Goal: Information Seeking & Learning: Check status

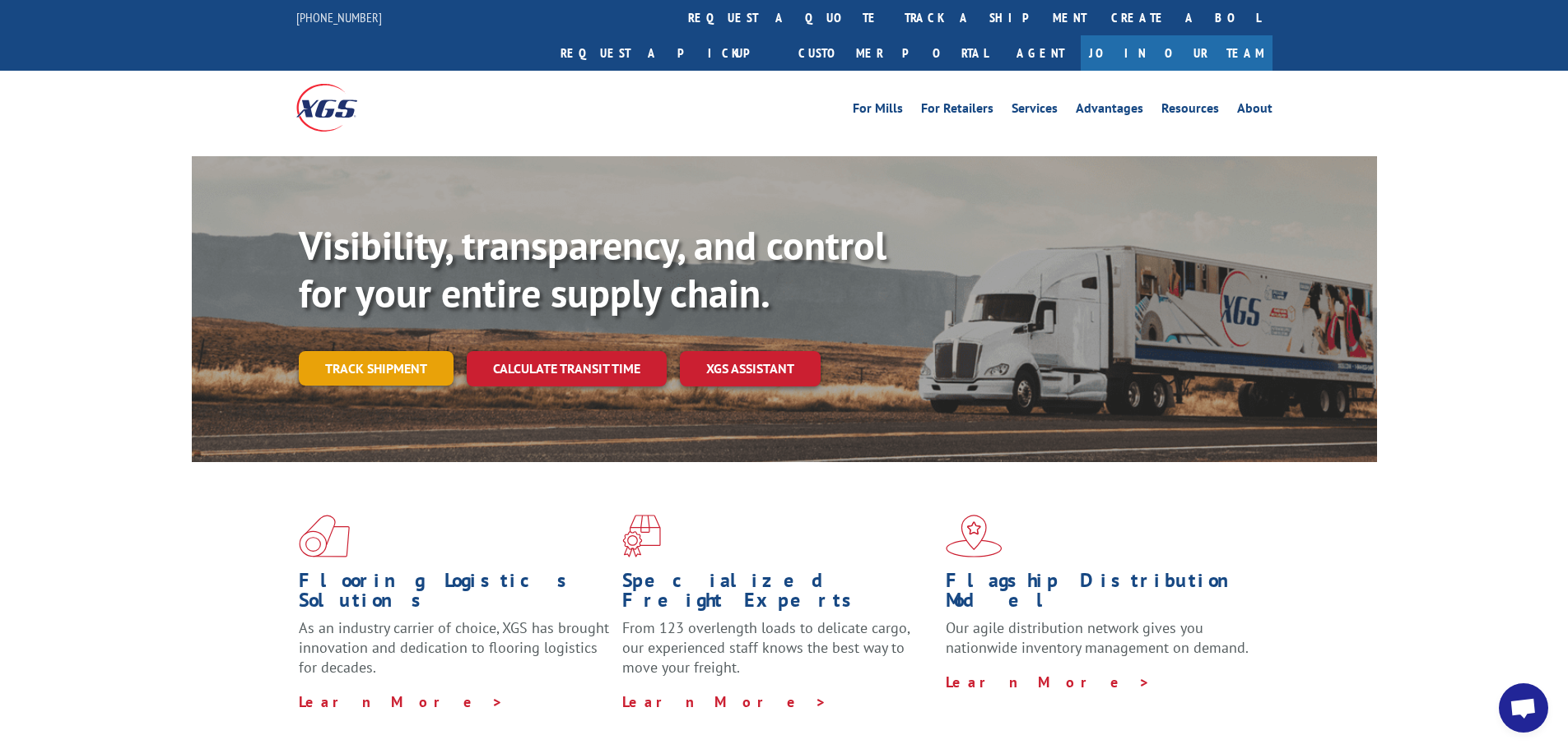
click at [400, 351] on link "Track shipment" at bounding box center [376, 368] width 154 height 35
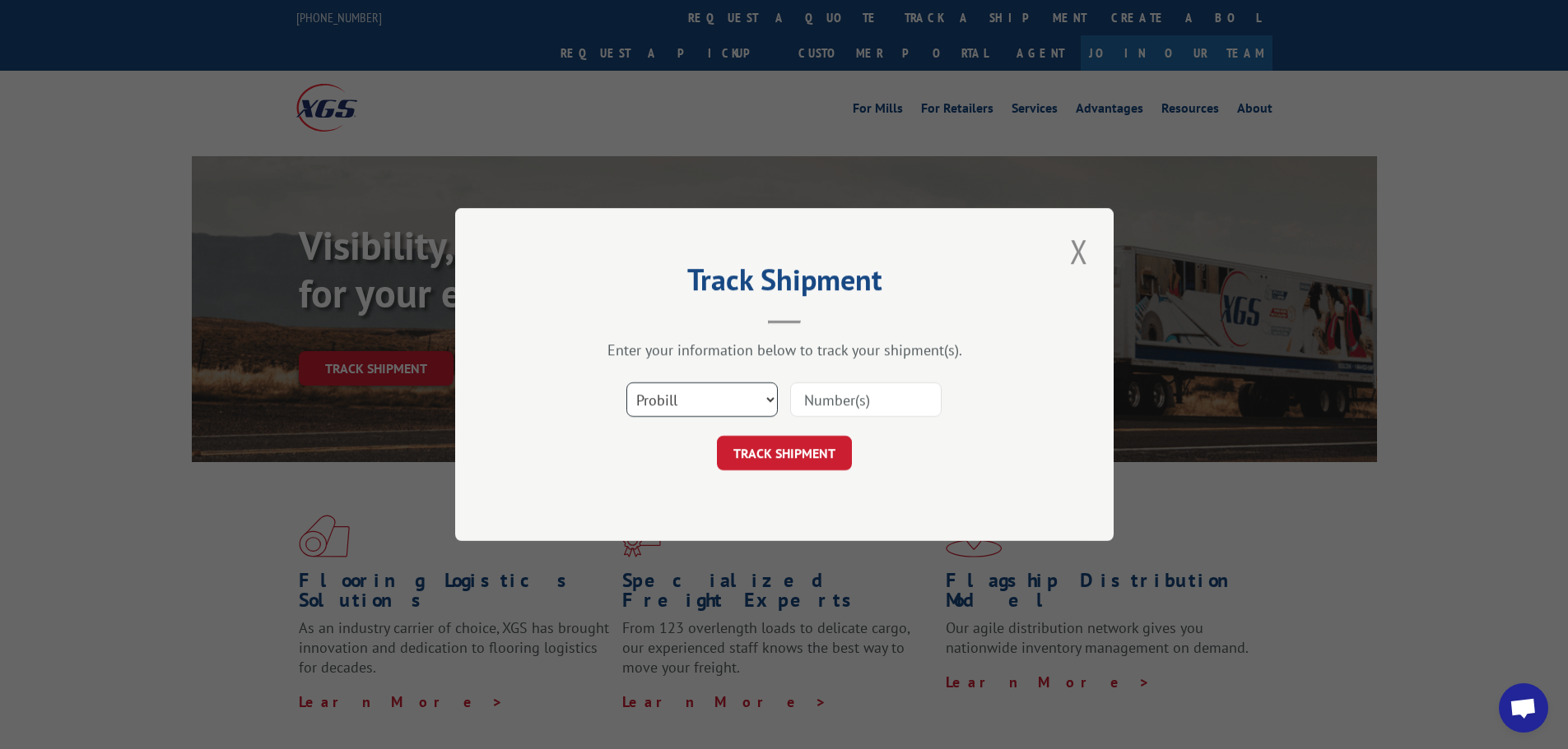
click at [679, 397] on select "Select category... Probill BOL PO" at bounding box center [702, 399] width 151 height 35
click at [626, 382] on select "Select category... Probill BOL PO" at bounding box center [702, 399] width 151 height 35
click at [692, 413] on select "Select category... Probill BOL PO" at bounding box center [702, 399] width 151 height 35
select select "bol"
click at [626, 382] on select "Select category... Probill BOL PO" at bounding box center [702, 399] width 151 height 35
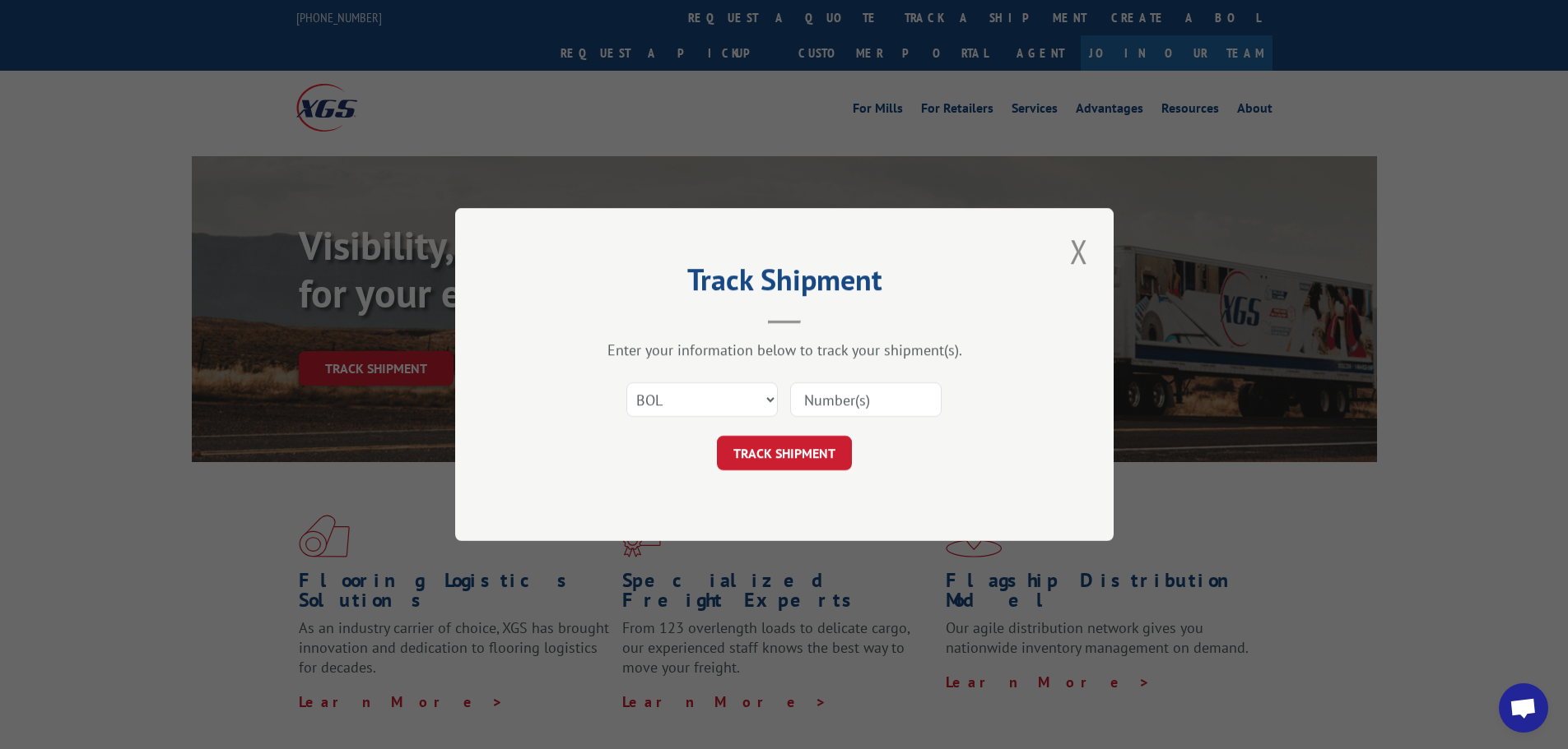
paste input "4865026"
type input "4865026"
click at [814, 458] on button "TRACK SHIPMENT" at bounding box center [784, 453] width 135 height 35
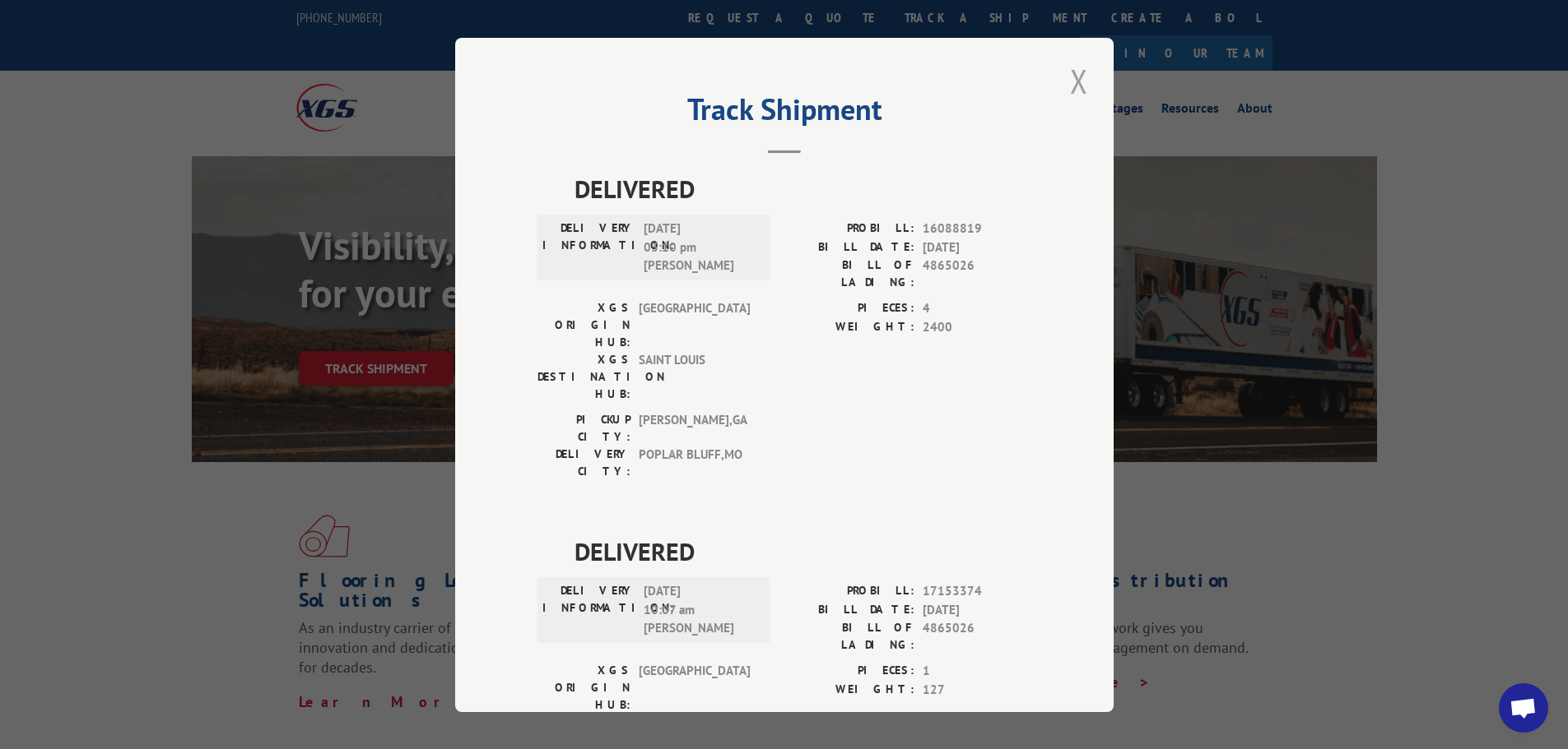
click at [1074, 75] on button "Close modal" at bounding box center [1079, 81] width 28 height 45
